Goal: Information Seeking & Learning: Learn about a topic

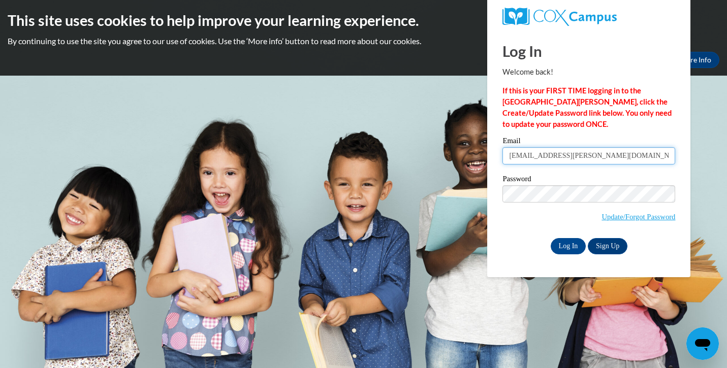
type input "[EMAIL_ADDRESS][PERSON_NAME][DOMAIN_NAME]"
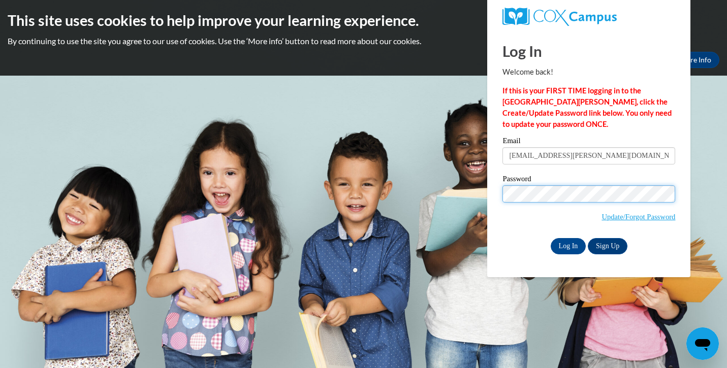
click at [568, 244] on input "Log In" at bounding box center [569, 246] width 36 height 16
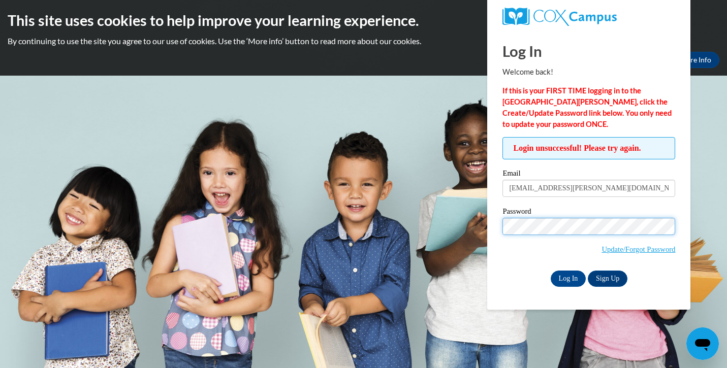
click at [568, 277] on input "Log In" at bounding box center [569, 279] width 36 height 16
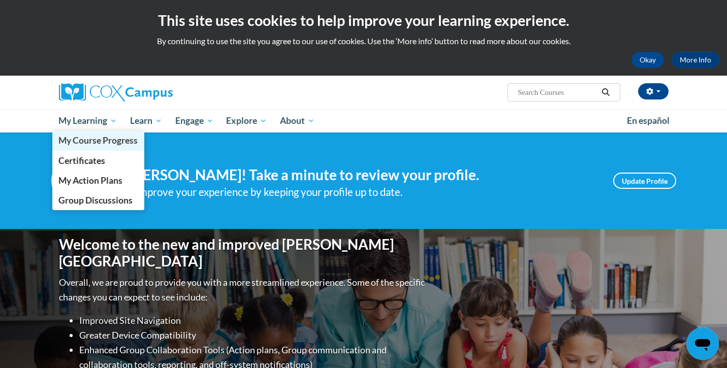
click at [100, 138] on span "My Course Progress" at bounding box center [97, 140] width 79 height 11
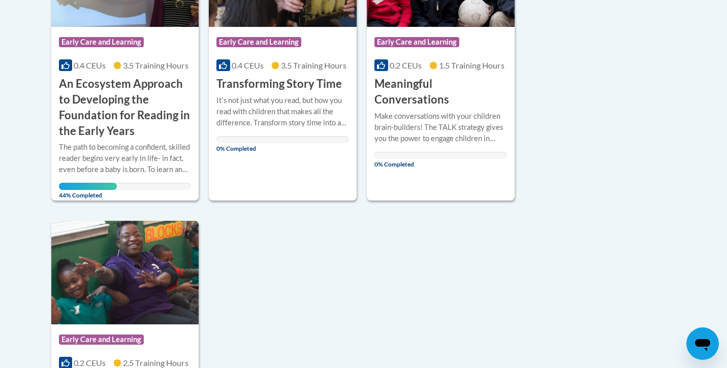
scroll to position [345, 0]
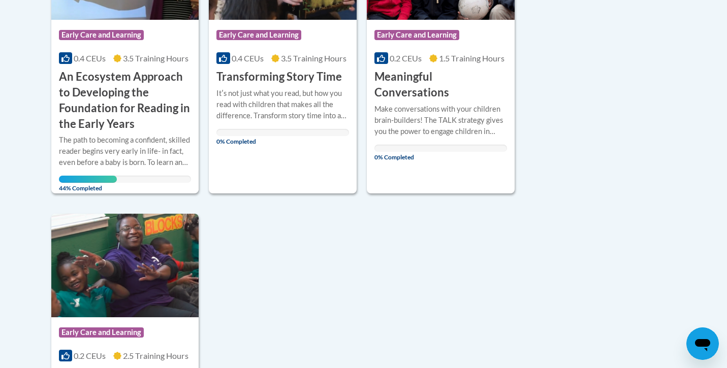
click at [158, 139] on div "The path to becoming a confident, skilled reader begins very early in life- in …" at bounding box center [125, 152] width 133 height 34
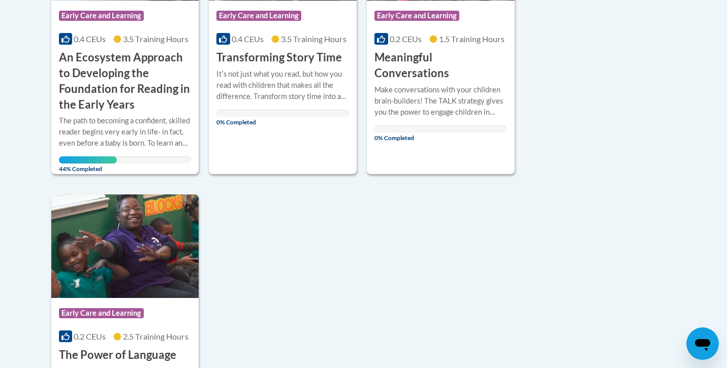
scroll to position [368, 0]
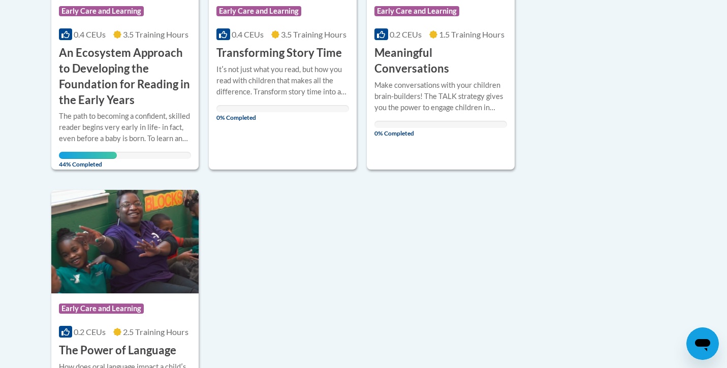
click at [165, 131] on div "The path to becoming a confident, skilled reader begins very early in life- in …" at bounding box center [125, 128] width 133 height 34
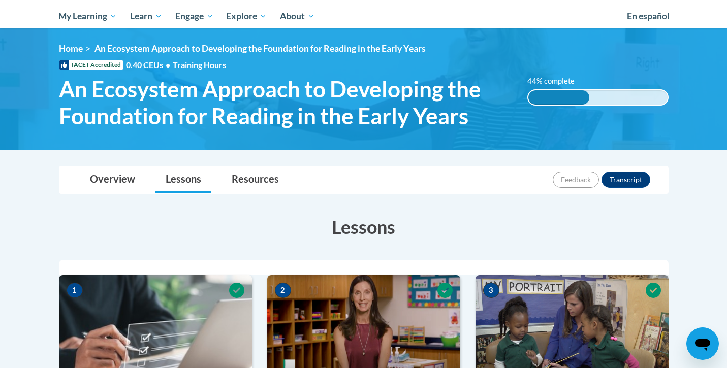
scroll to position [131, 0]
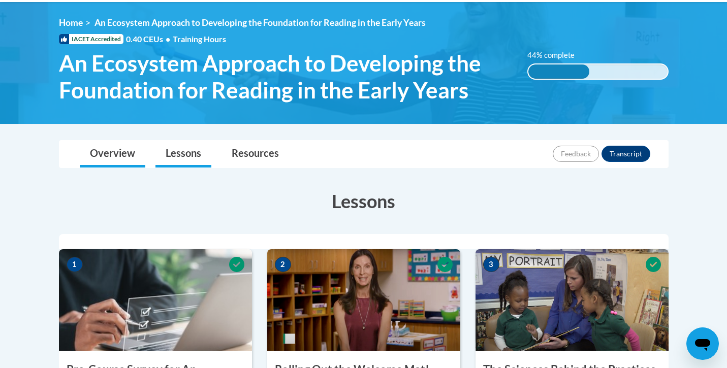
click at [112, 154] on link "Overview" at bounding box center [113, 154] width 66 height 27
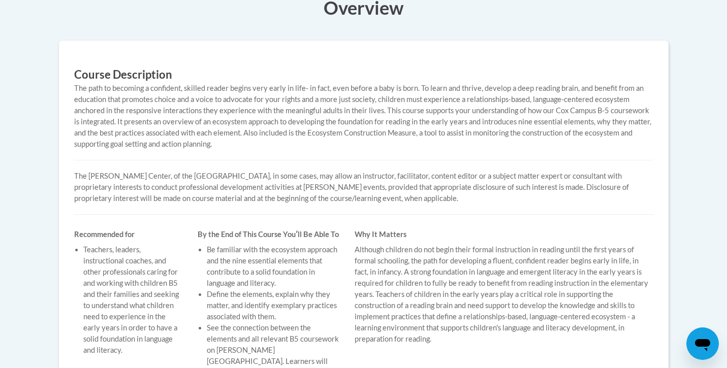
scroll to position [324, 0]
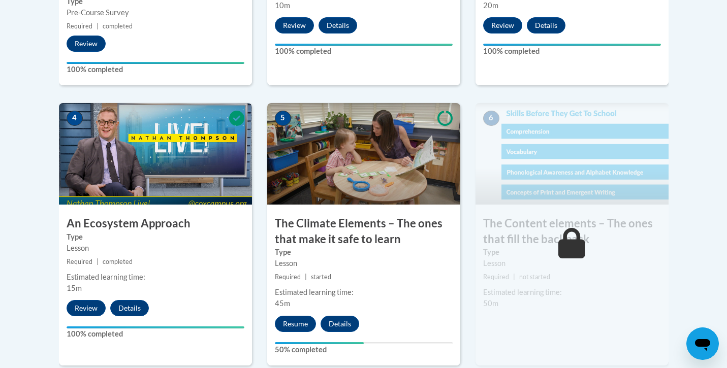
scroll to position [563, 0]
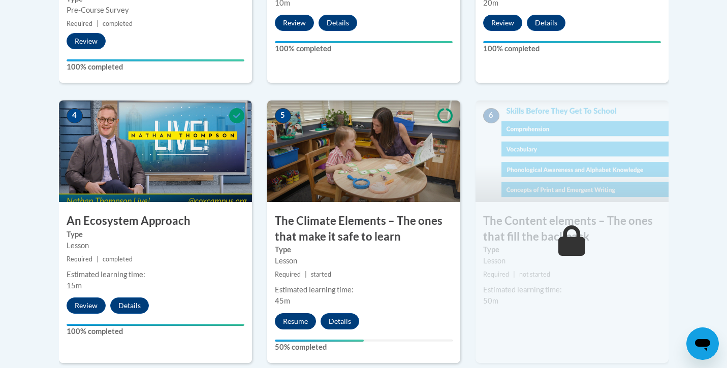
click at [295, 321] on button "Resume" at bounding box center [295, 322] width 41 height 16
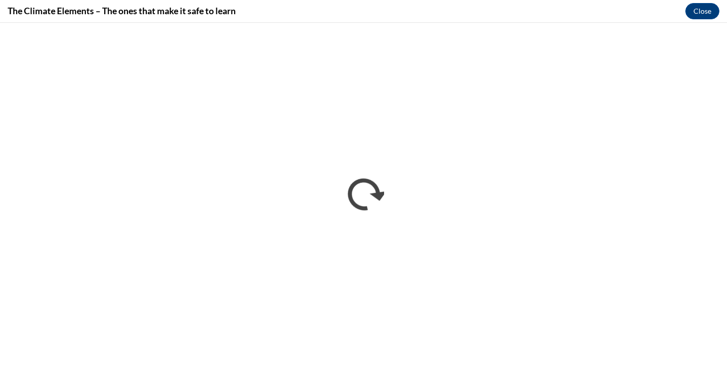
scroll to position [0, 0]
